Goal: Find specific page/section

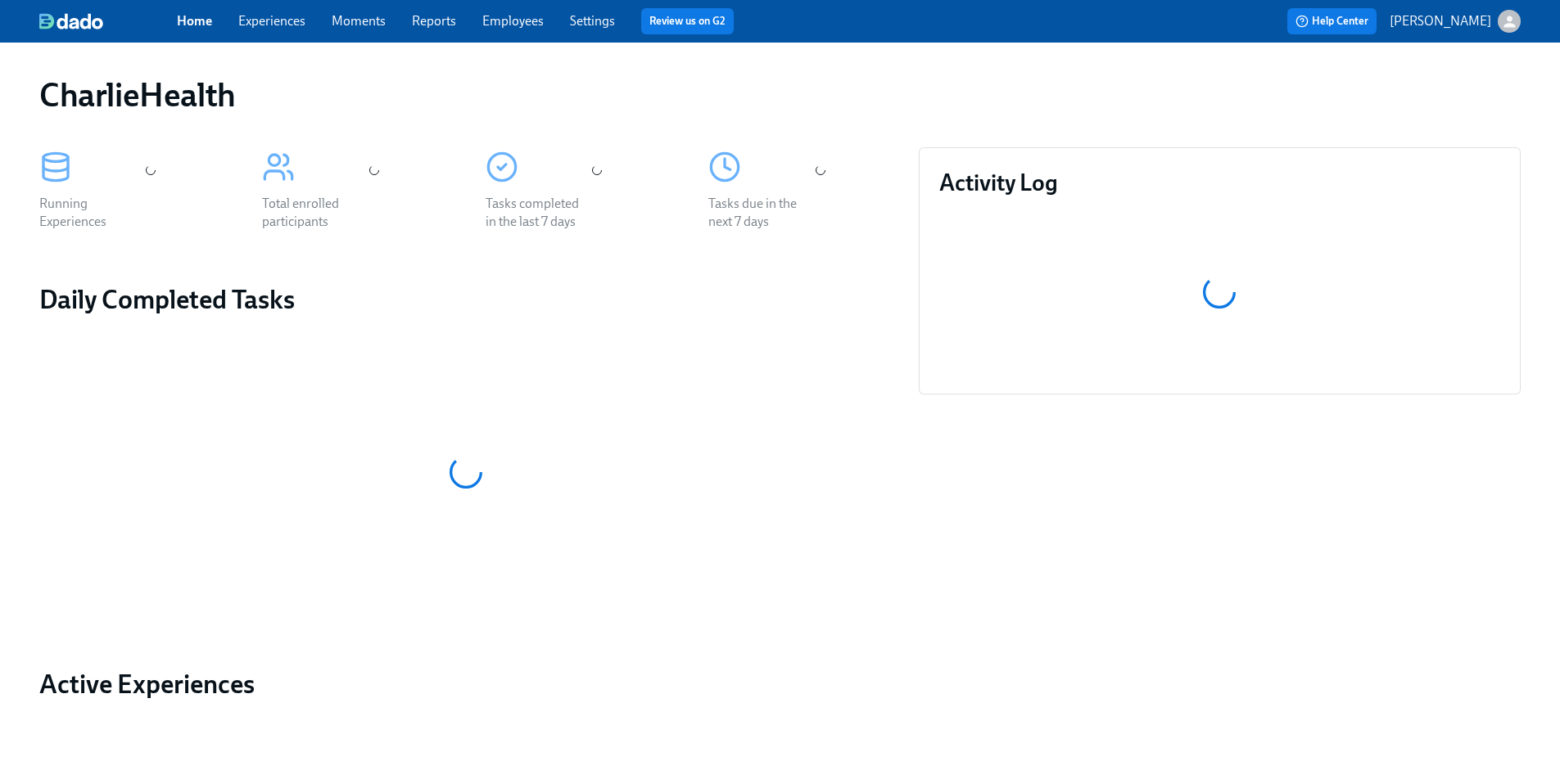
click at [293, 19] on link "Experiences" at bounding box center [272, 21] width 67 height 16
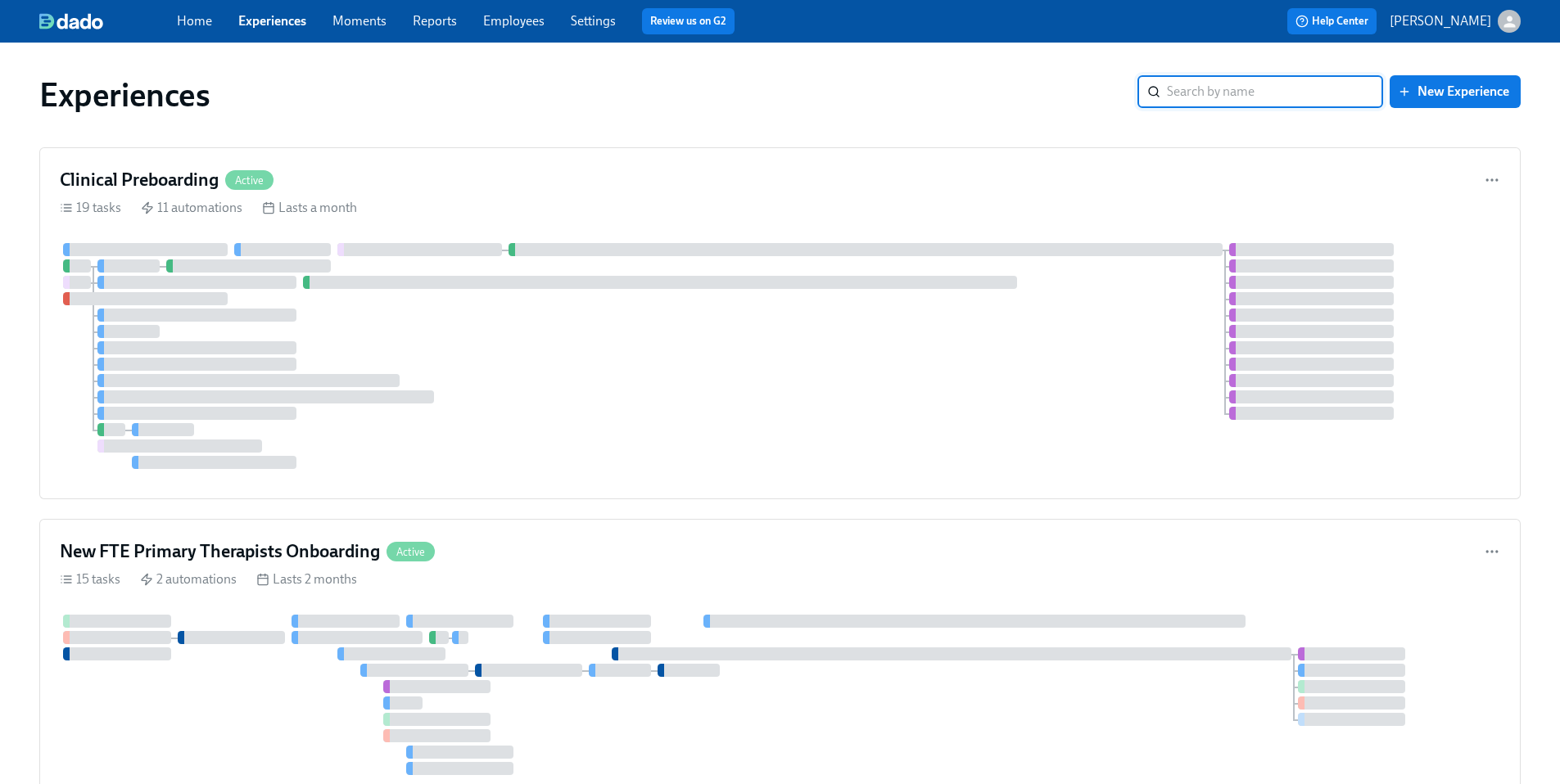
click at [1234, 103] on input "search" at bounding box center [1275, 91] width 216 height 33
type input "admissions"
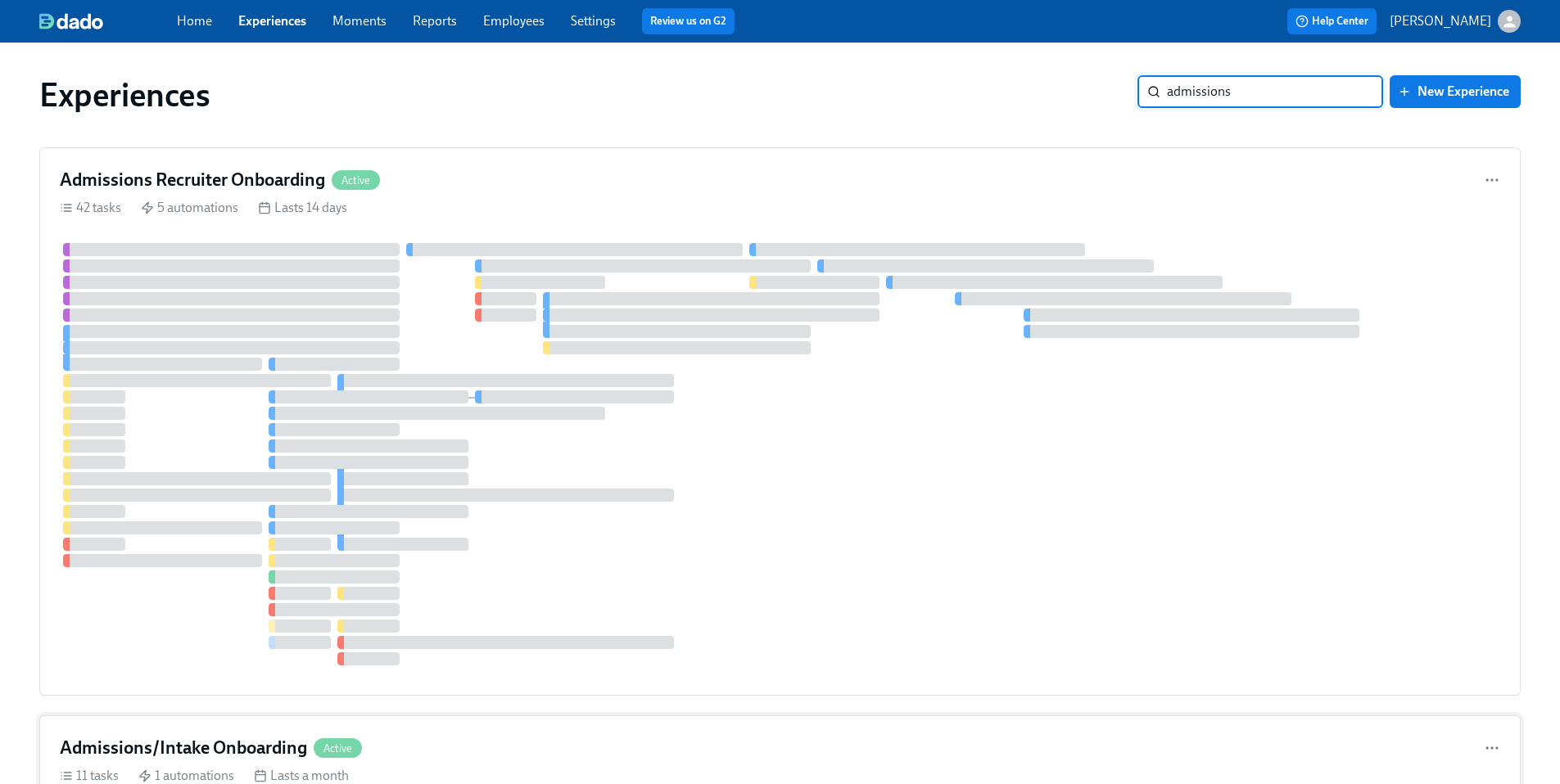
click at [516, 767] on div "11 tasks 1 automations Lasts a month" at bounding box center [779, 776] width 1440 height 18
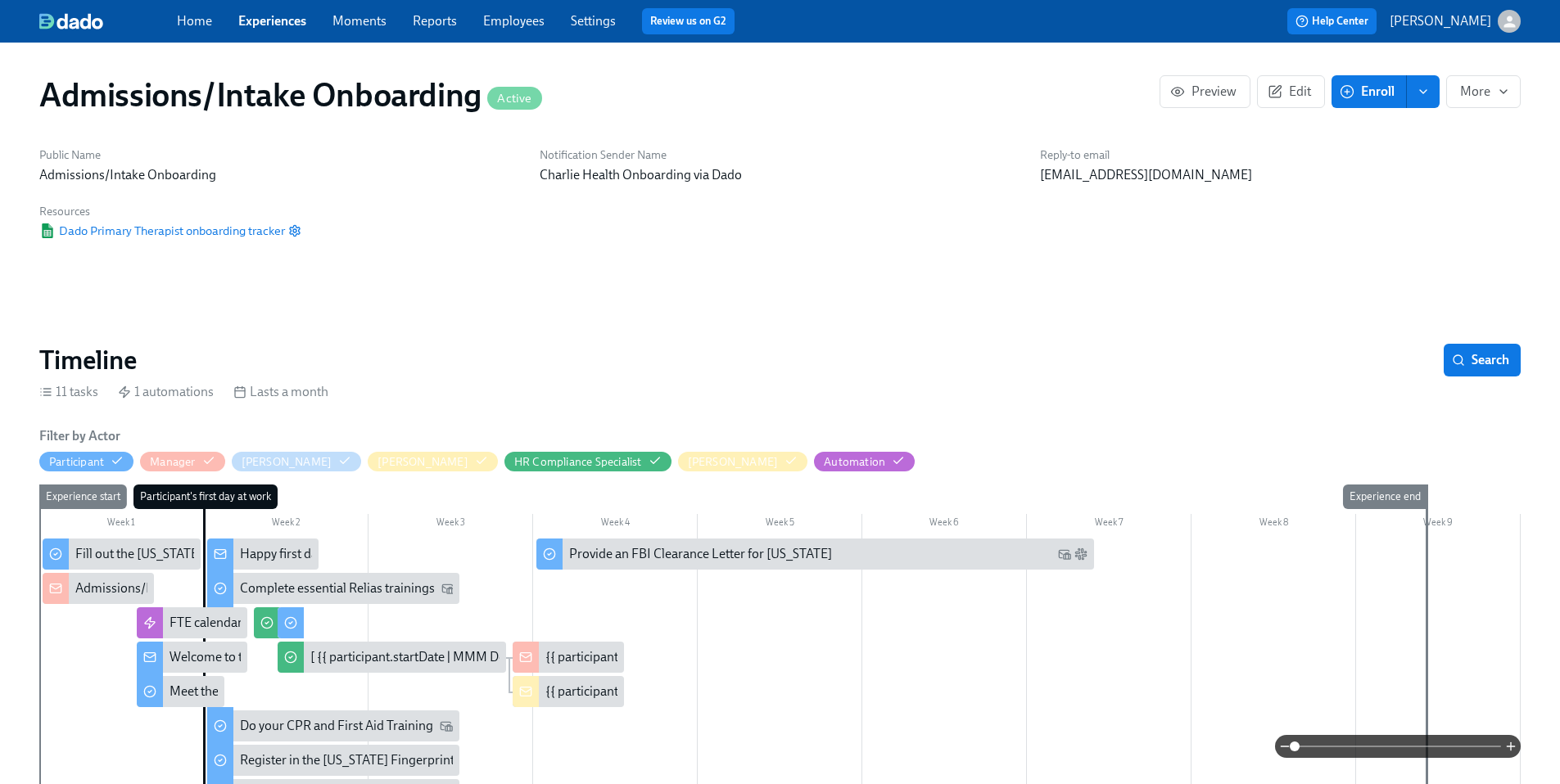
click at [198, 648] on div "Welcome to the Charlie Health team!" at bounding box center [271, 657] width 205 height 18
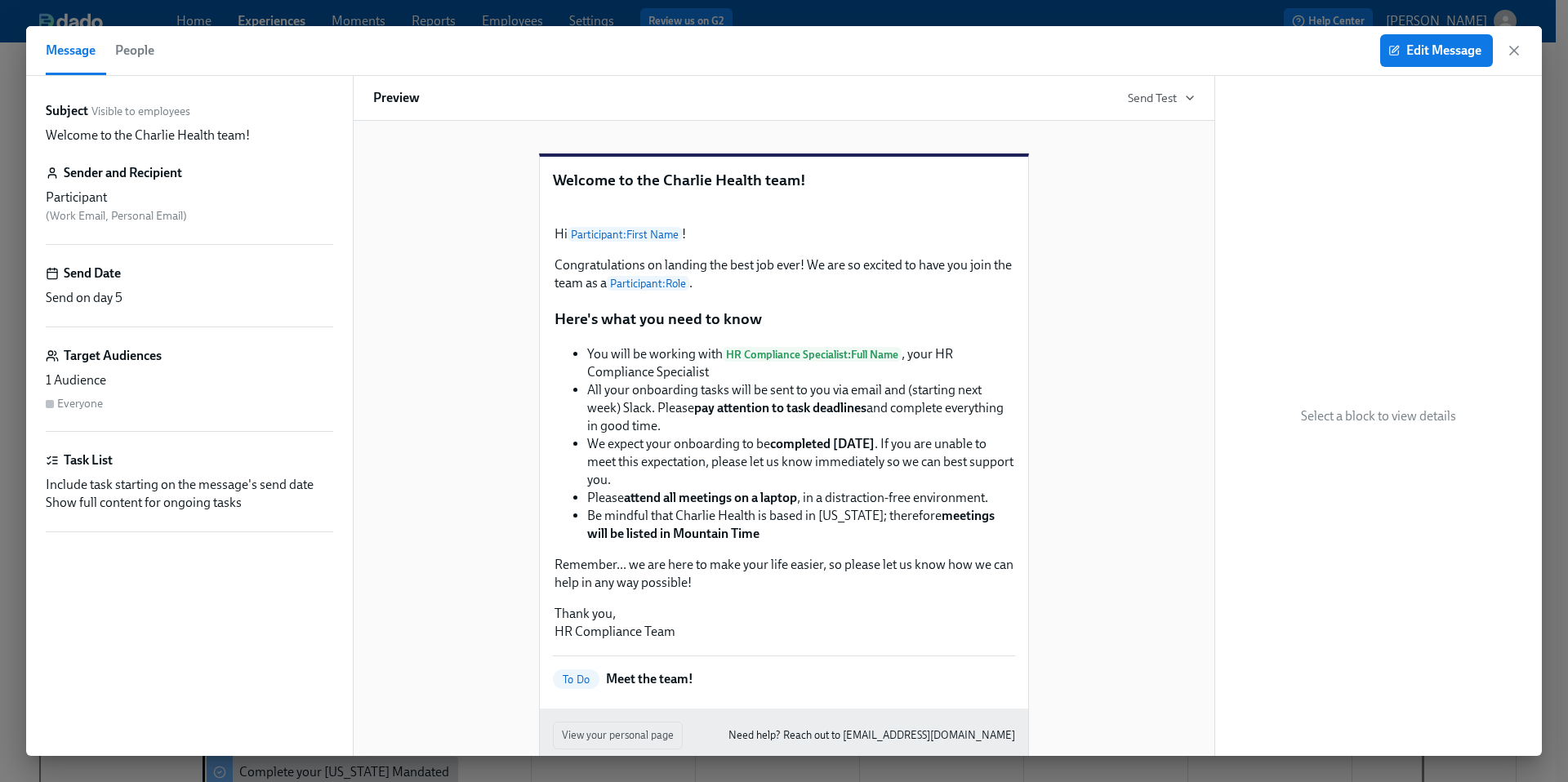
click at [1521, 59] on div "Edit Message" at bounding box center [1451, 50] width 142 height 33
click at [1520, 53] on icon "button" at bounding box center [1514, 50] width 16 height 16
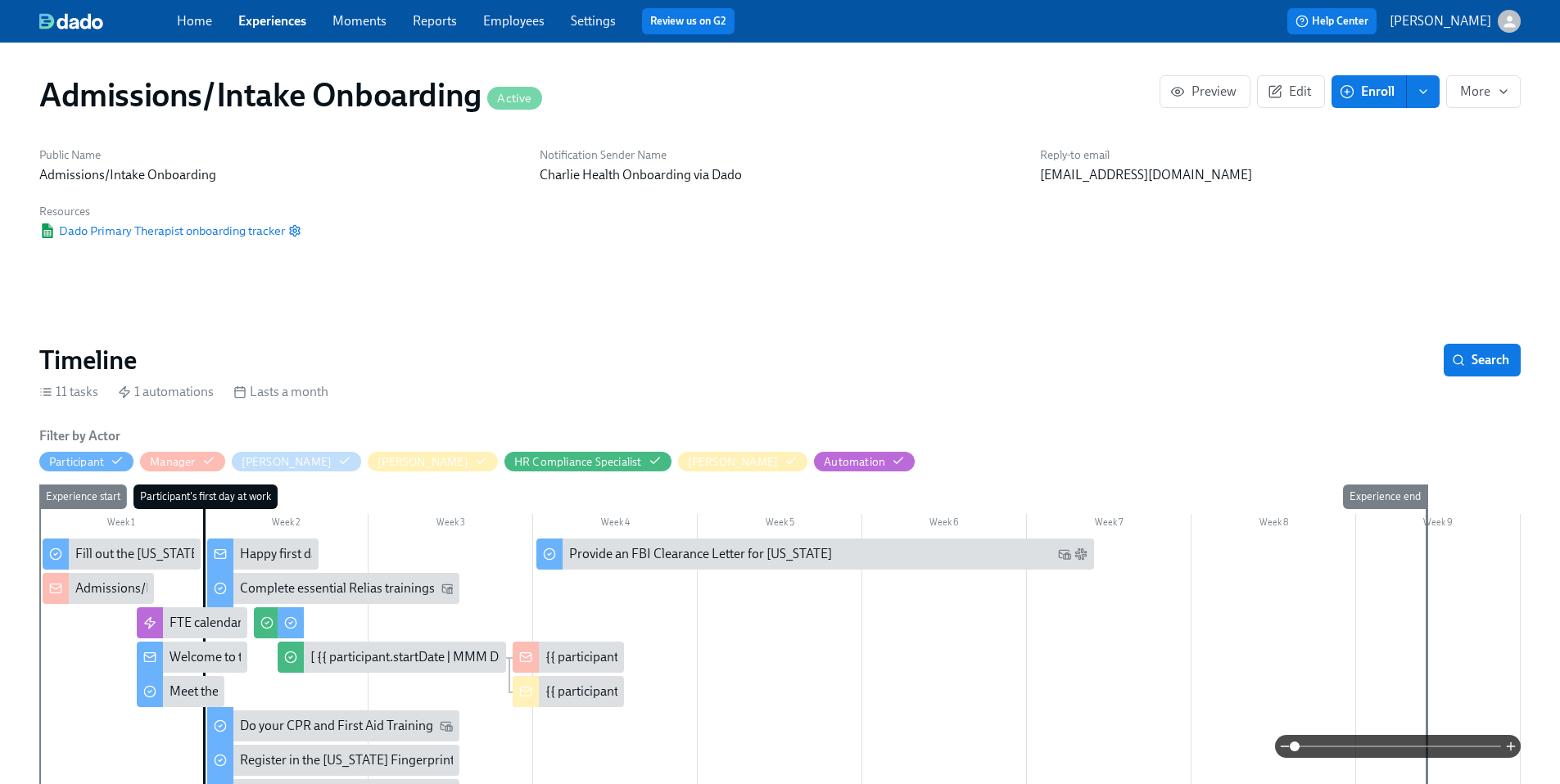
click at [254, 545] on div "Happy first day!" at bounding box center [284, 554] width 88 height 18
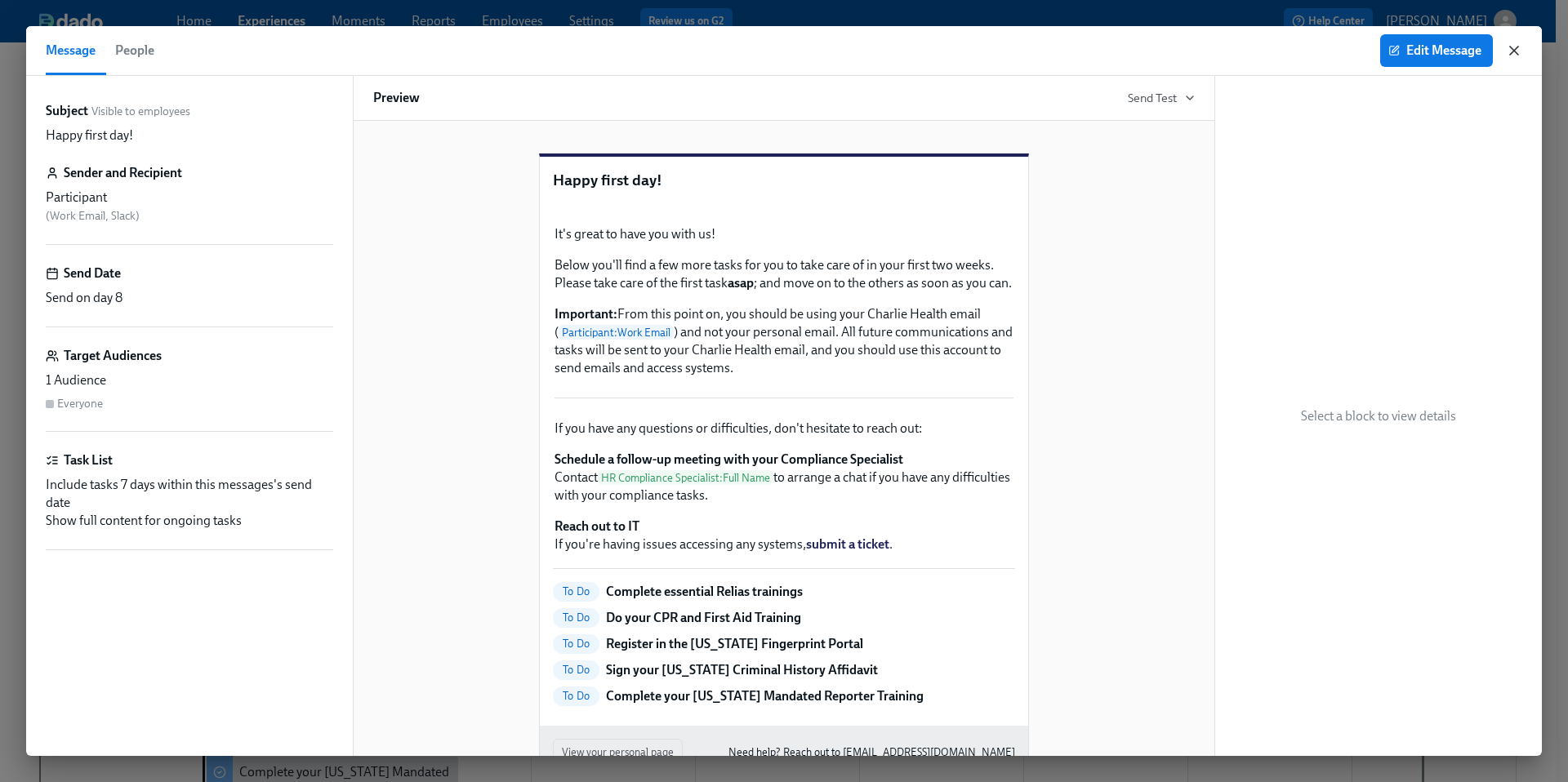
click at [1517, 54] on icon "button" at bounding box center [1514, 50] width 8 height 8
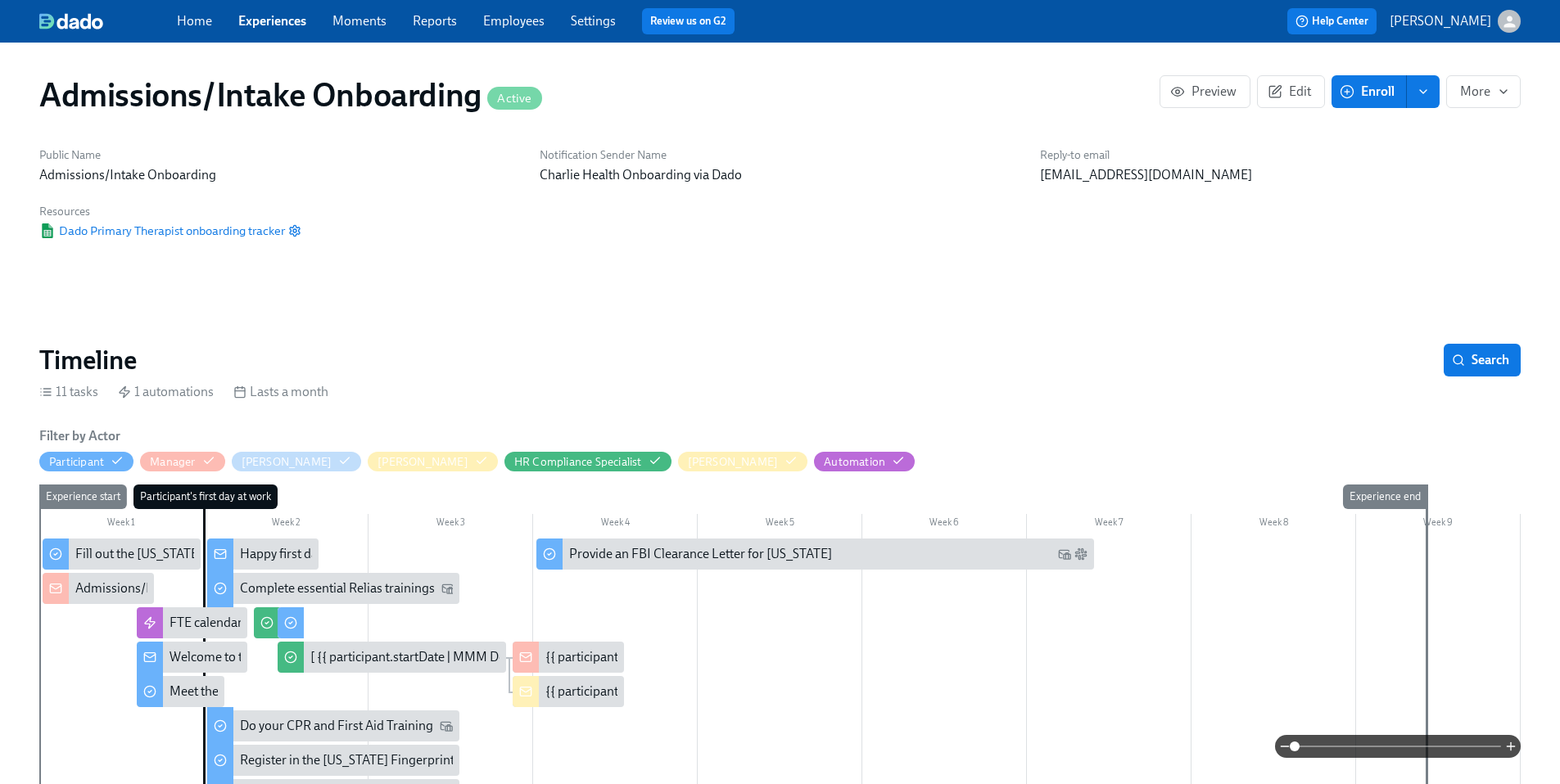
click at [234, 648] on div "Welcome to the Charlie Health team!" at bounding box center [271, 657] width 205 height 18
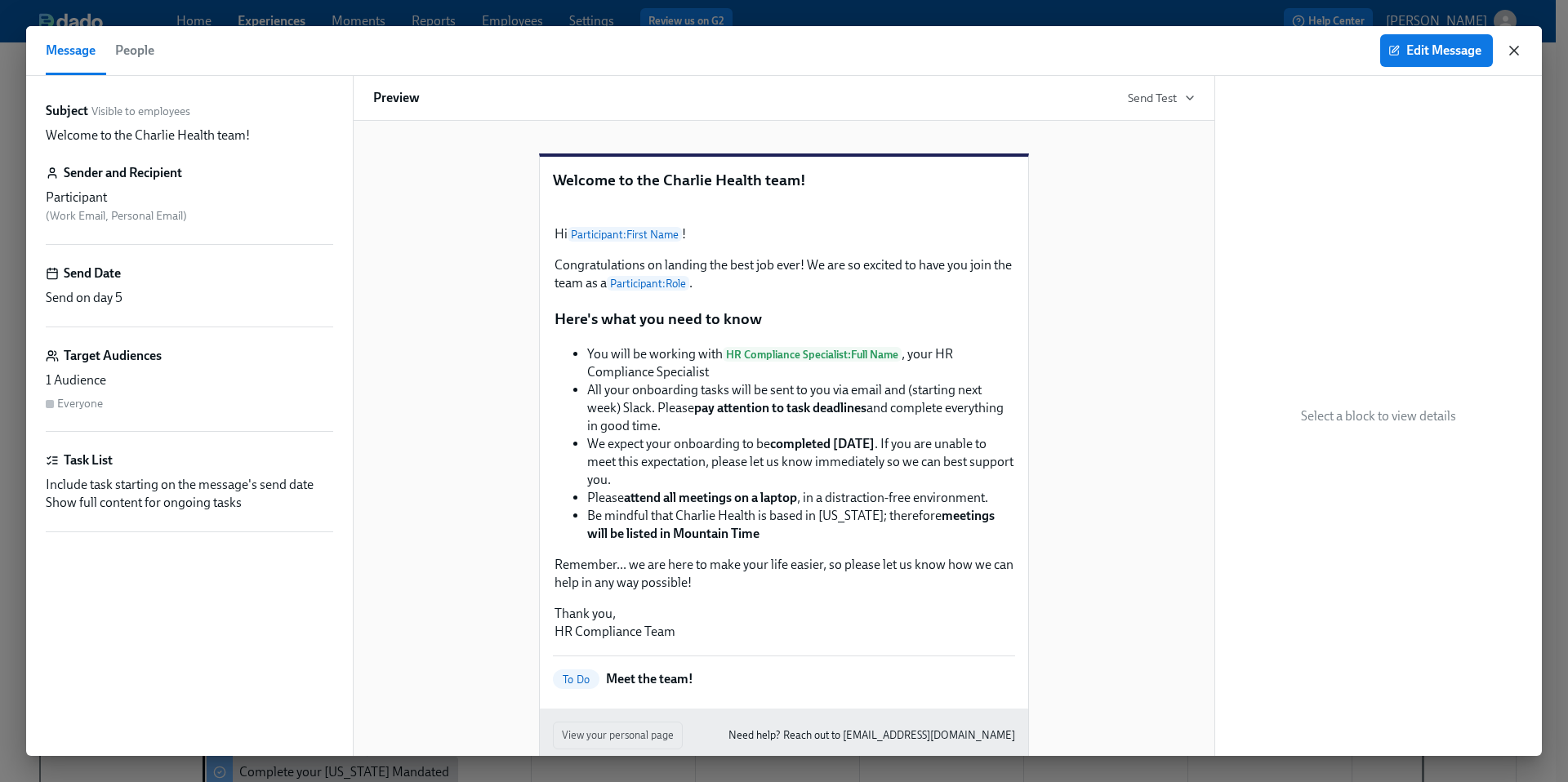
scroll to position [49, 0]
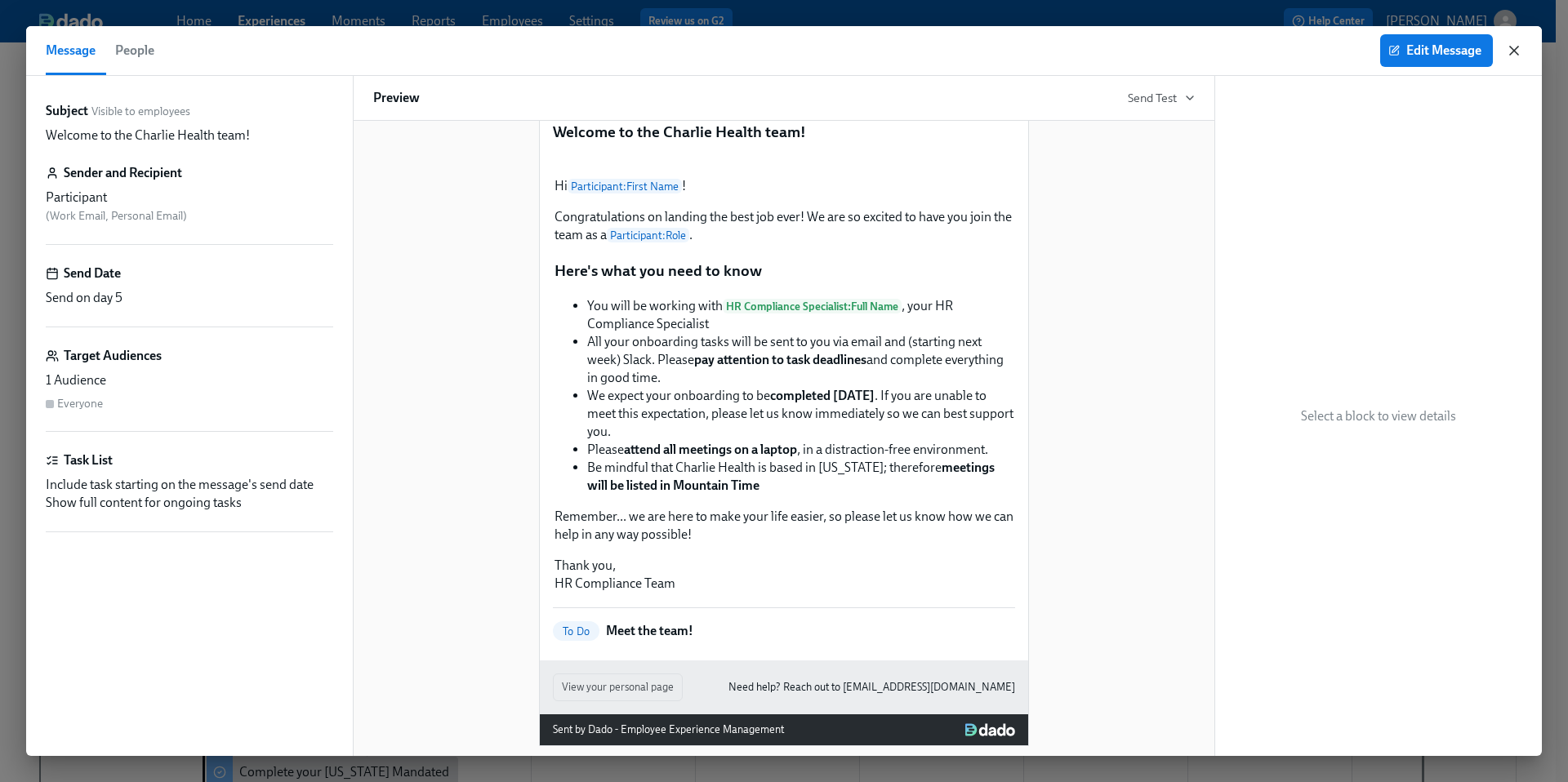
click at [1512, 49] on icon "button" at bounding box center [1514, 50] width 8 height 8
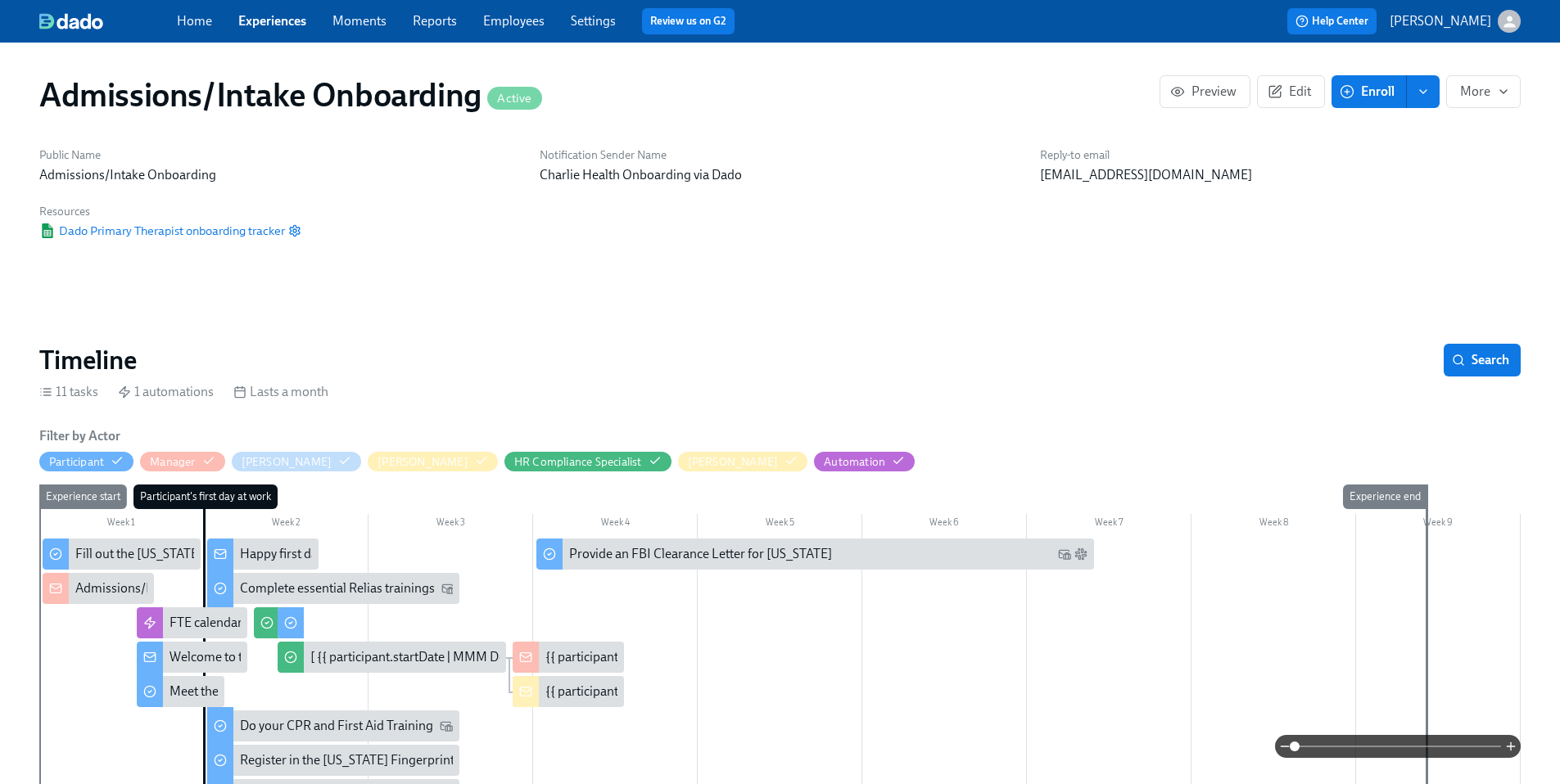
click at [280, 19] on link "Experiences" at bounding box center [272, 21] width 68 height 16
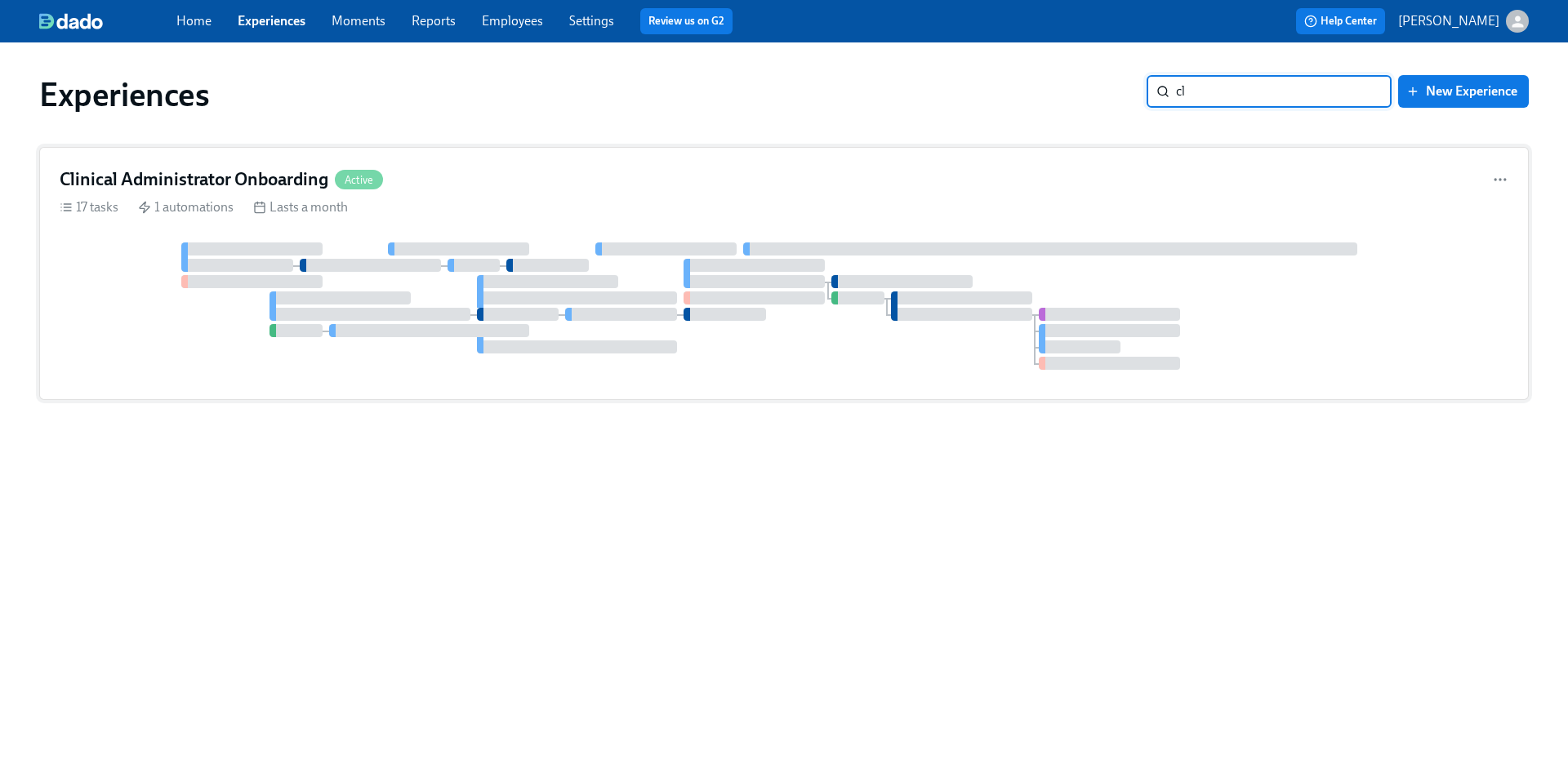
type input "c"
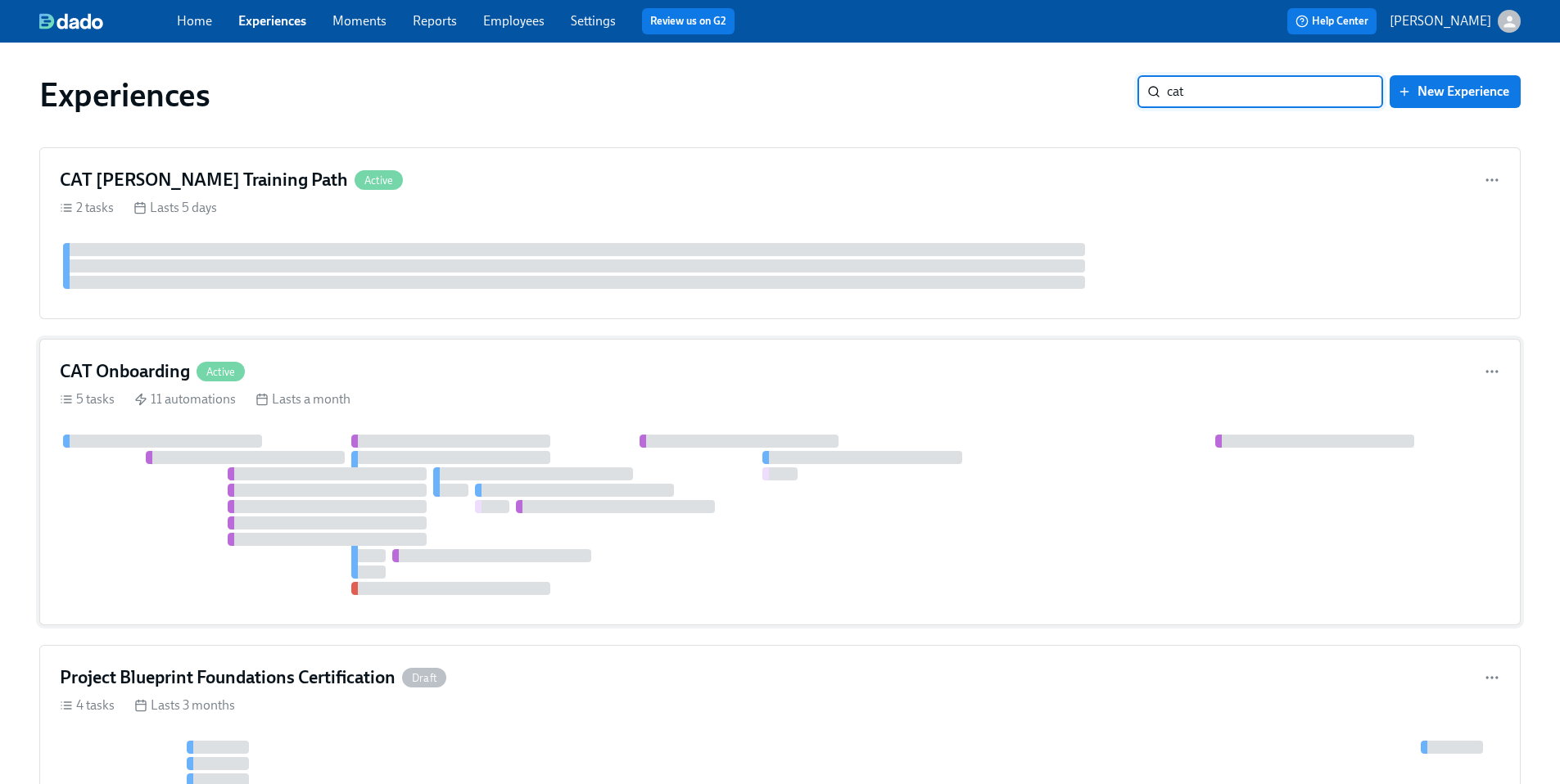
type input "cat"
click at [327, 393] on div "Lasts a month" at bounding box center [302, 400] width 95 height 18
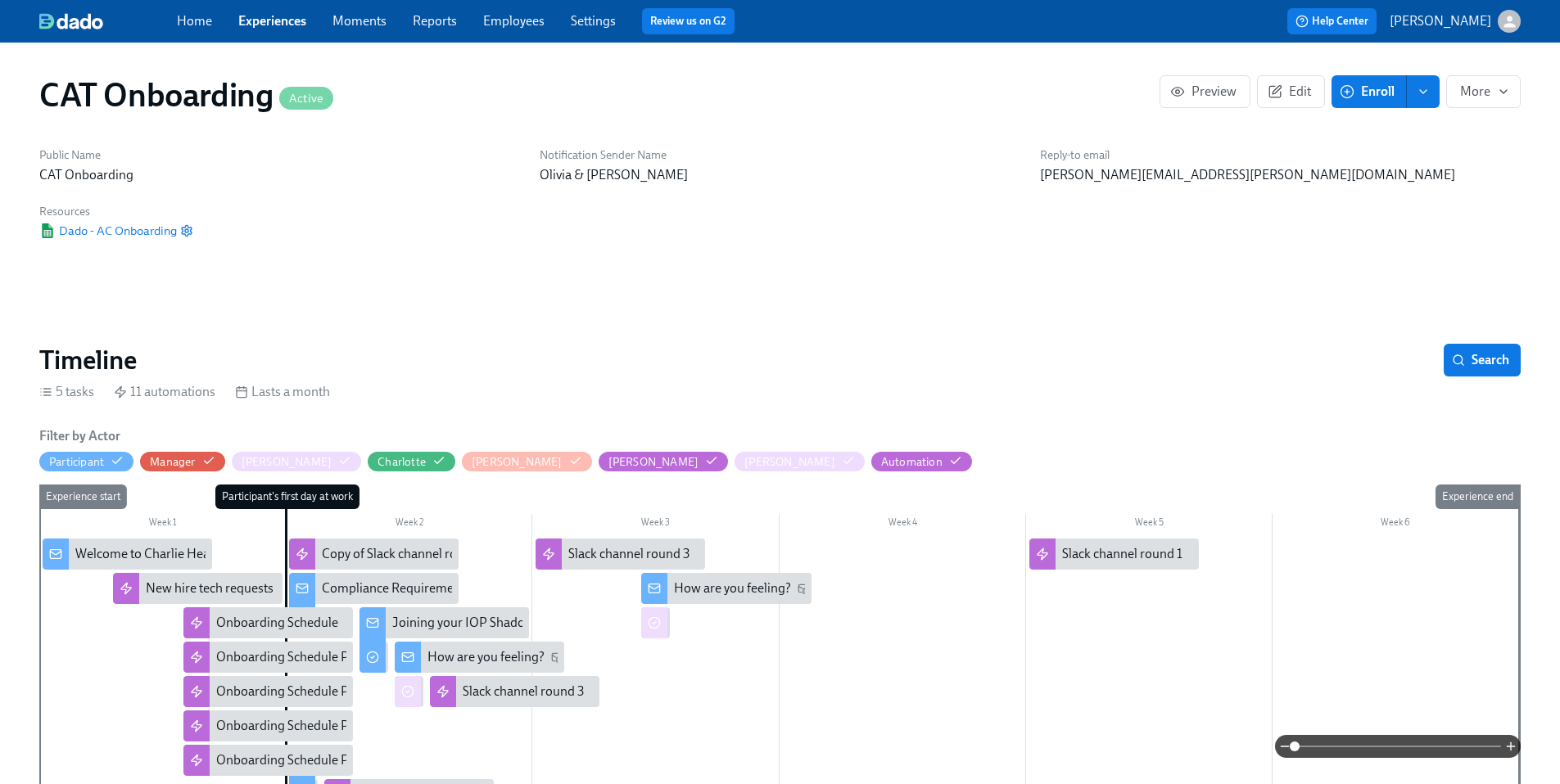
click at [111, 545] on div "Welcome to Charlie Health!" at bounding box center [152, 554] width 153 height 18
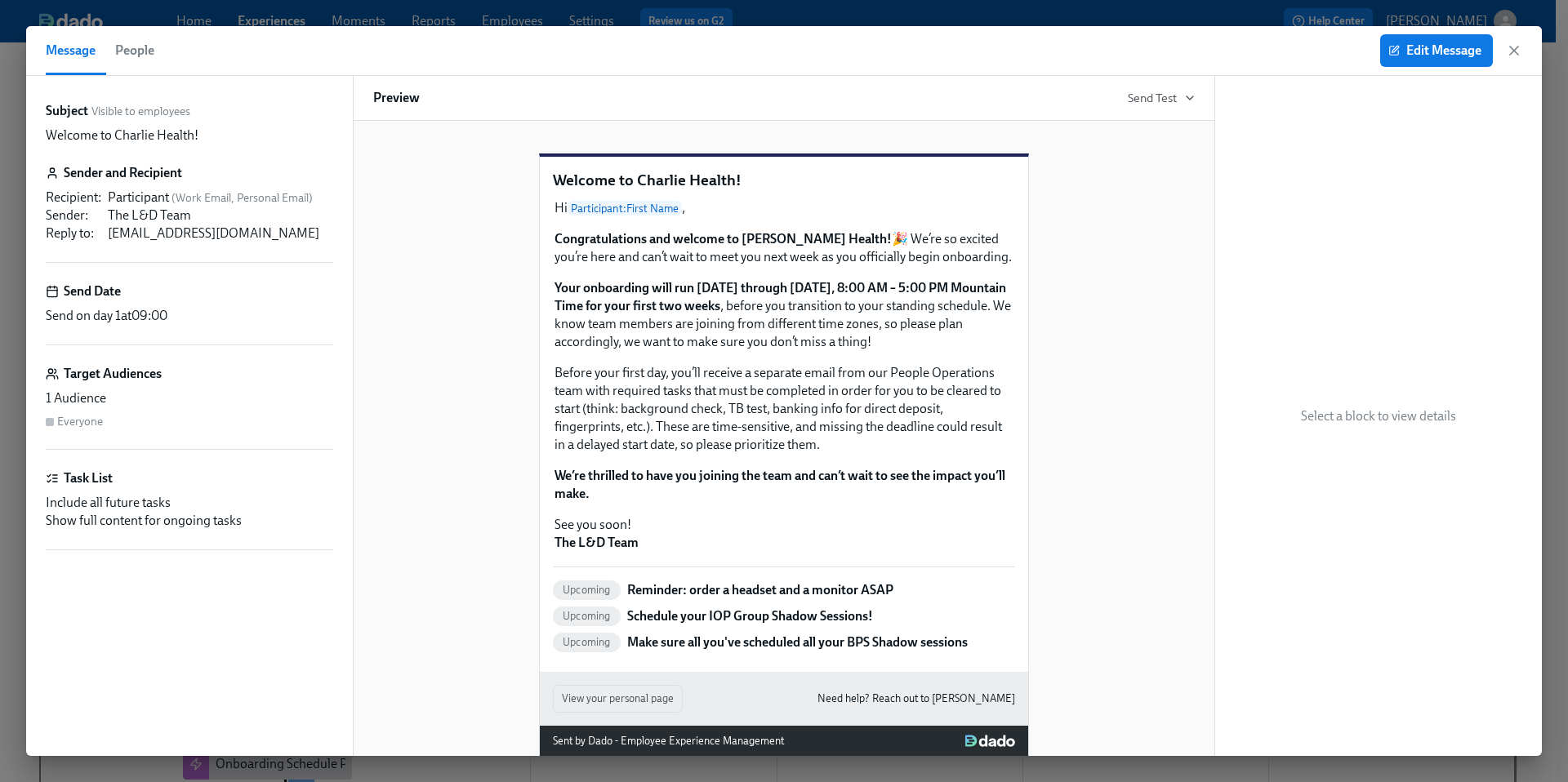
scroll to position [0, 4897]
